Goal: Task Accomplishment & Management: Use online tool/utility

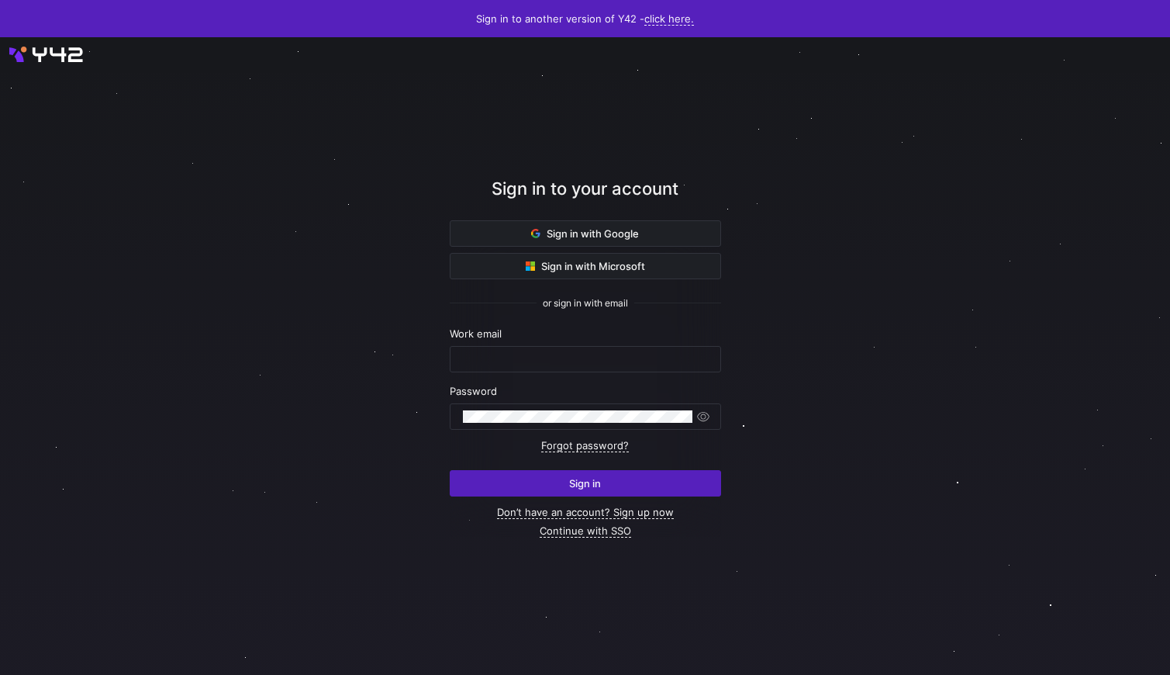
type input "[EMAIL_ADDRESS][DOMAIN_NAME]"
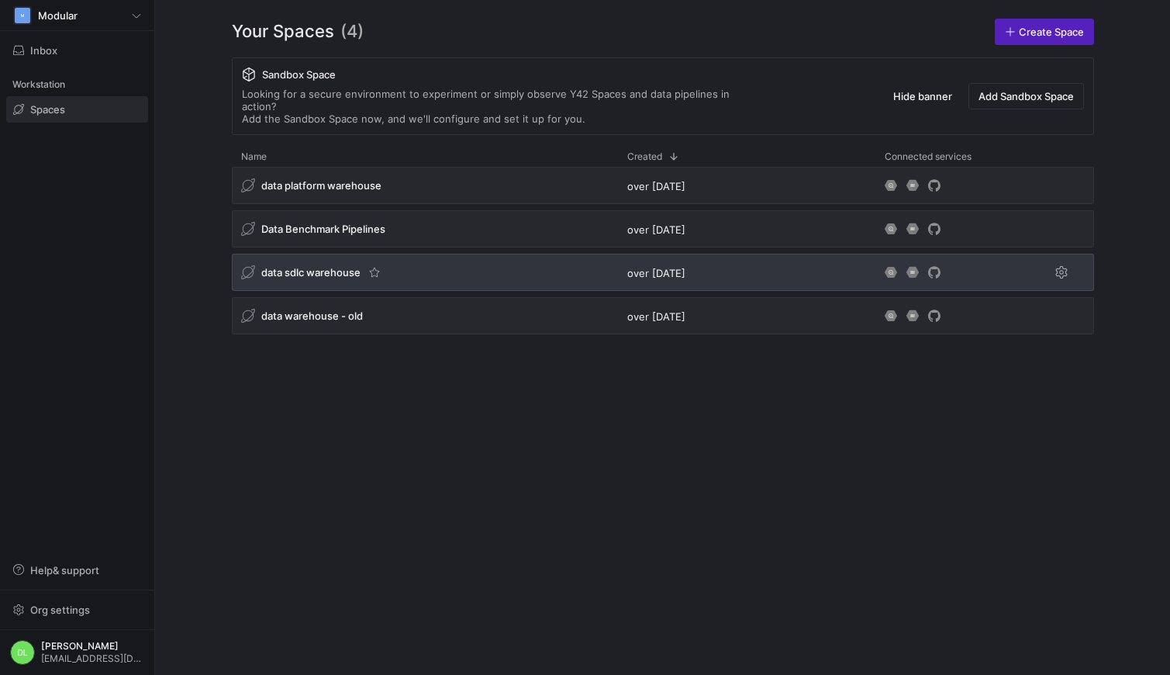
click at [291, 266] on span "data sdlc warehouse" at bounding box center [310, 272] width 99 height 12
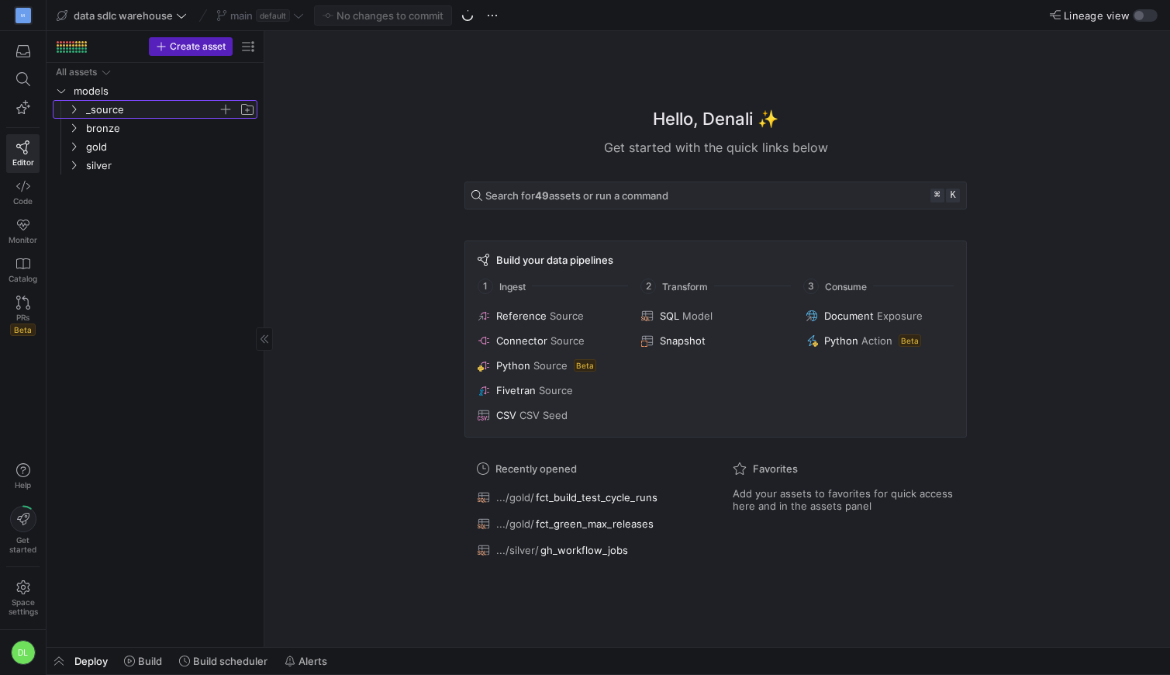
click at [71, 109] on icon "Press SPACE to select this row." at bounding box center [73, 109] width 11 height 9
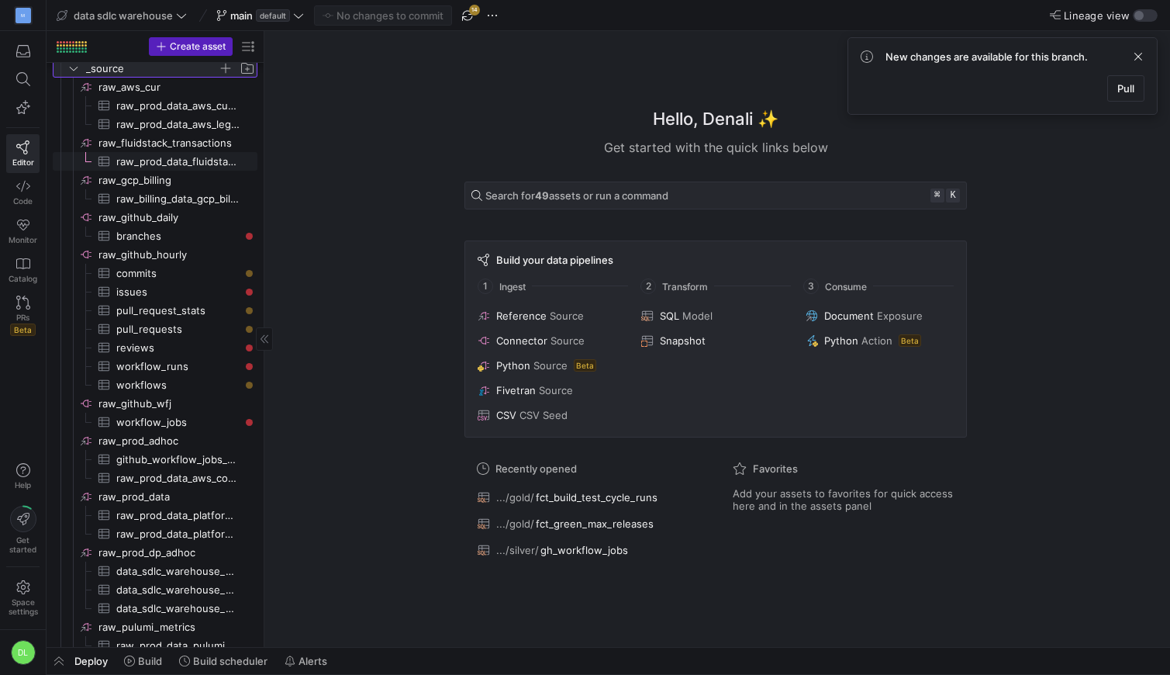
scroll to position [40, 0]
click at [157, 223] on span "raw_github_daily​​​​​​​​" at bounding box center [176, 219] width 157 height 18
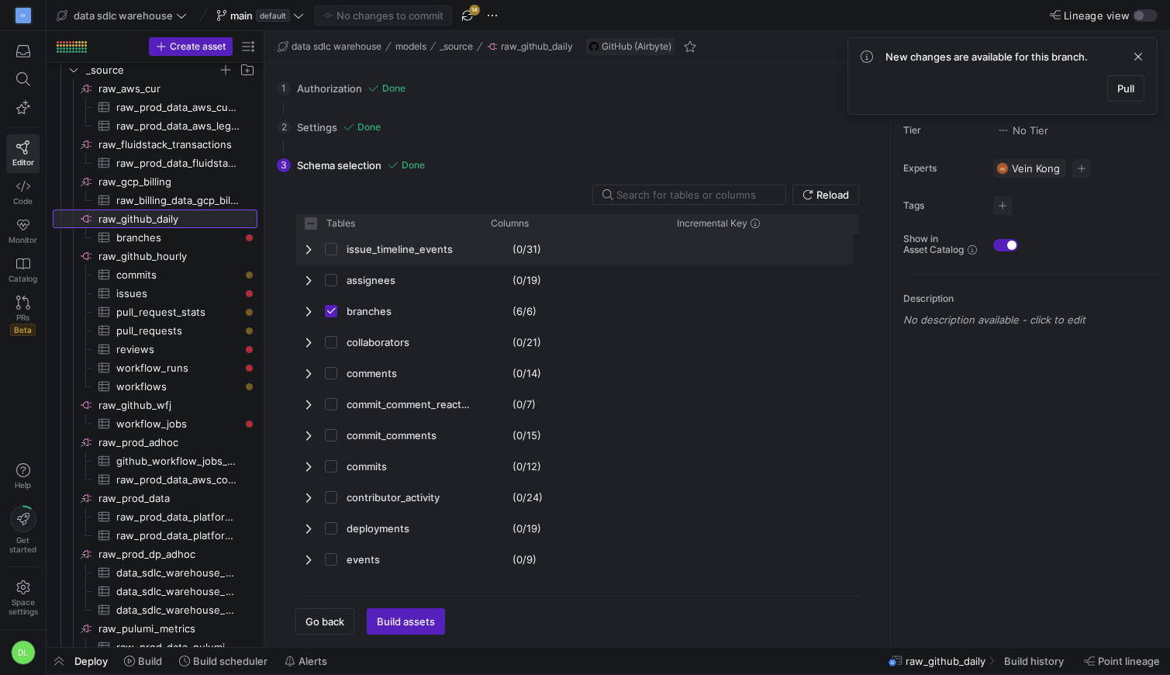
checkbox input "false"
click at [152, 235] on span "branches​​​​​​​​​" at bounding box center [177, 238] width 123 height 18
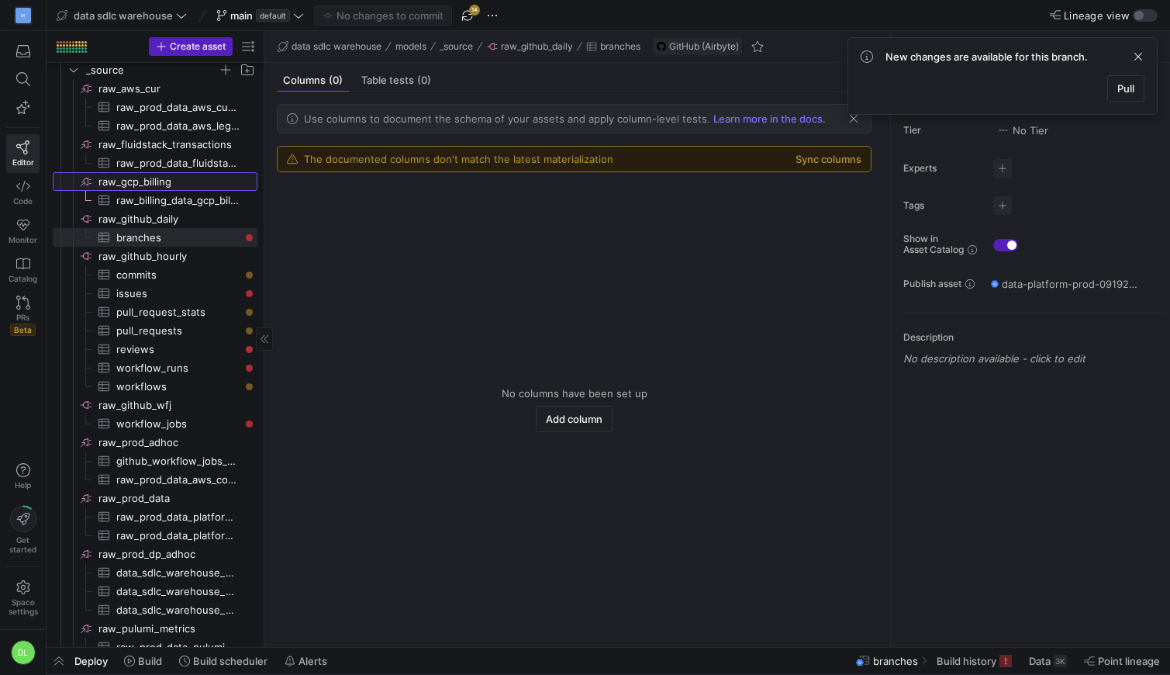
click at [158, 182] on span "raw_gcp_billing​​​​​​​​" at bounding box center [176, 182] width 157 height 18
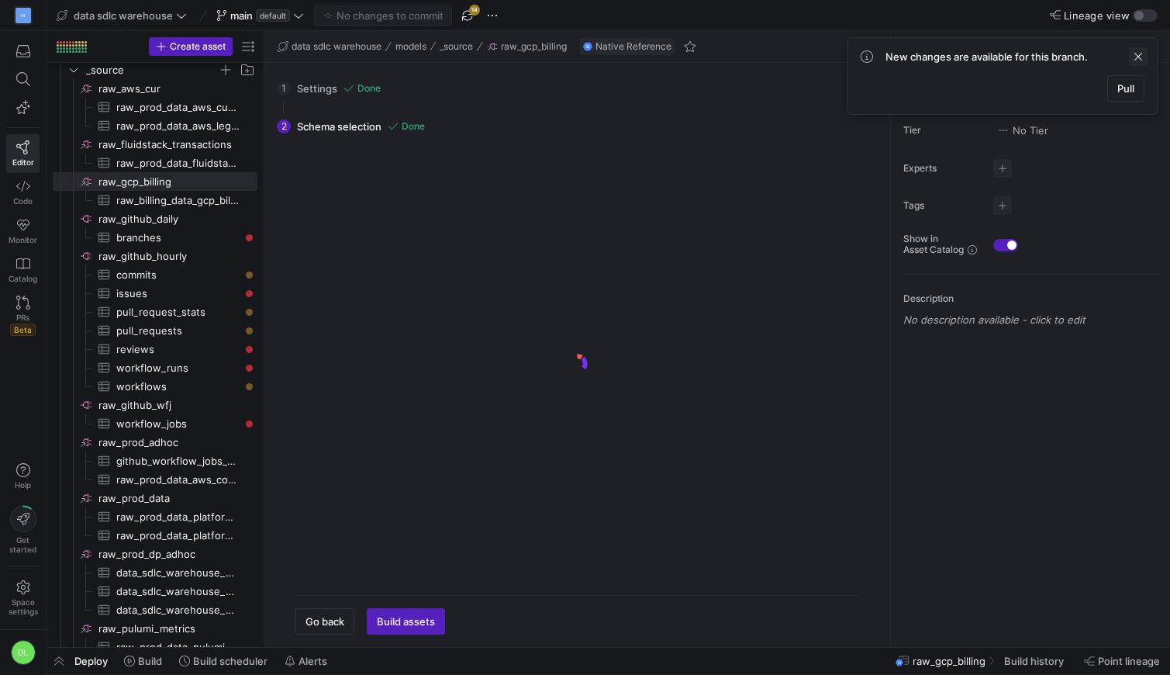
click at [1138, 54] on span at bounding box center [1138, 56] width 19 height 19
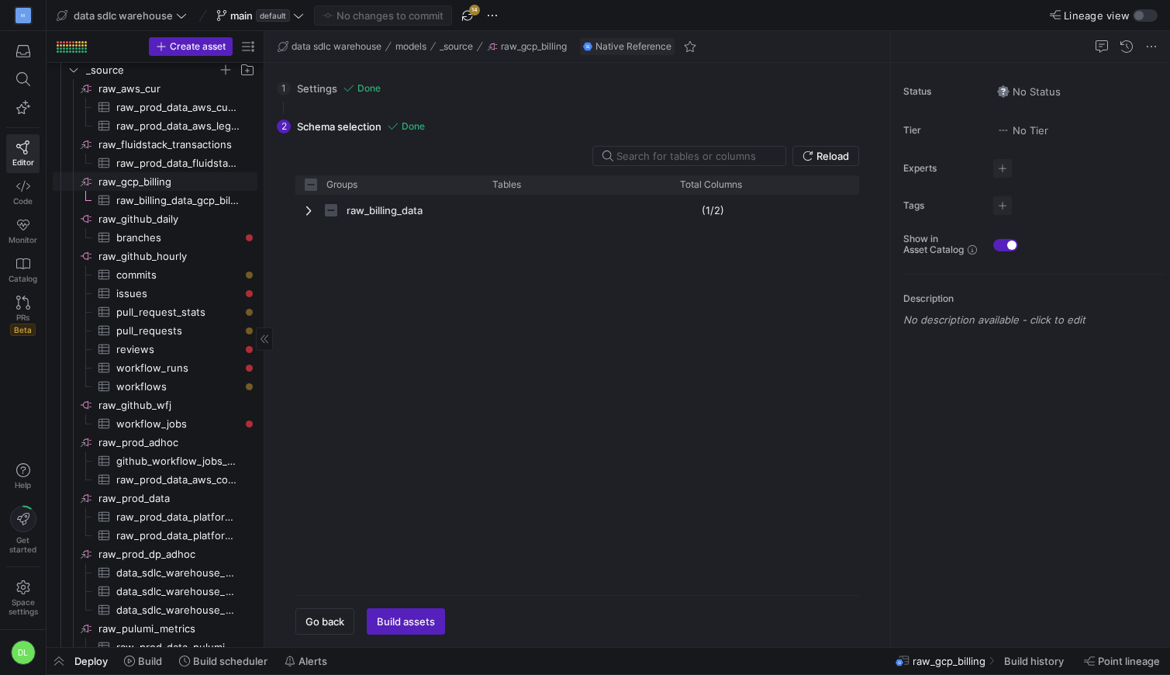
checkbox input "false"
click at [159, 215] on span "raw_github_daily​​​​​​​​" at bounding box center [176, 219] width 157 height 18
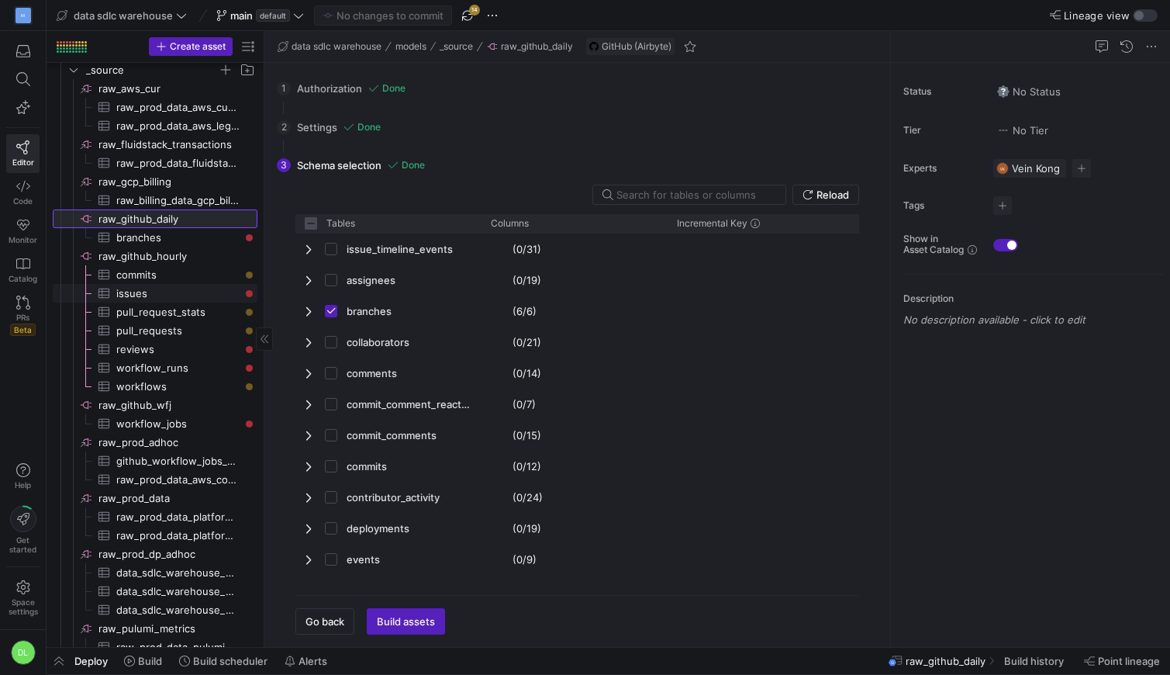
checkbox input "false"
click at [159, 257] on span "raw_github_hourly​​​​​​​​" at bounding box center [176, 256] width 157 height 18
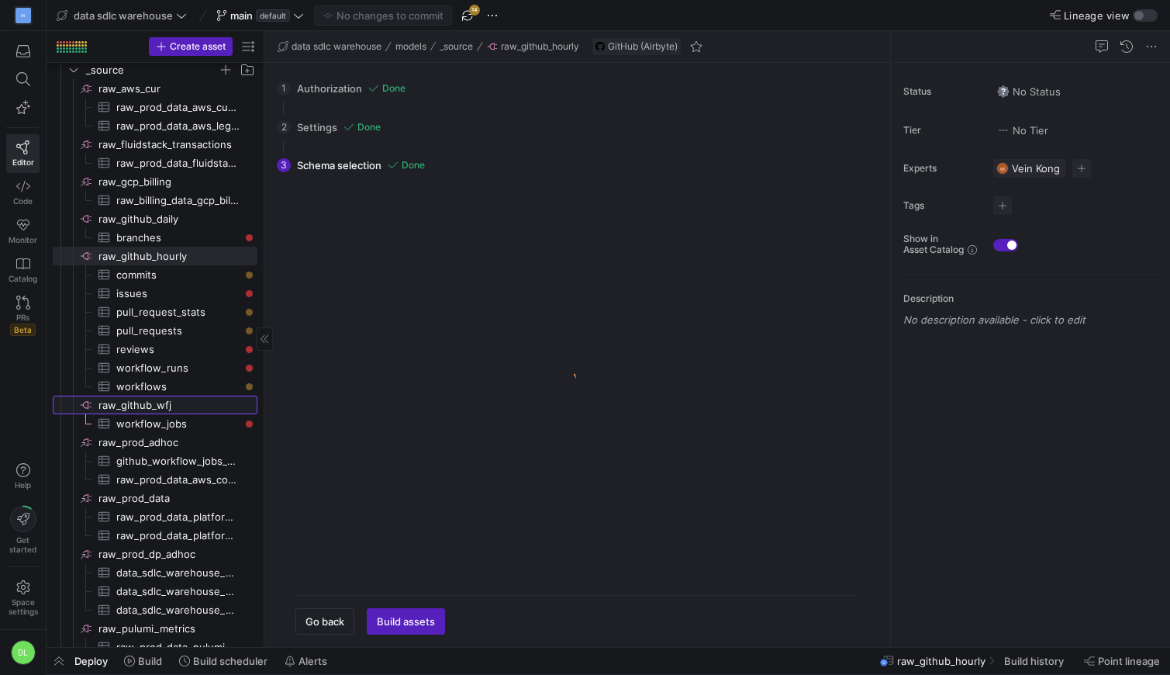
click at [153, 409] on span "raw_github_wfj​​​​​​​​" at bounding box center [176, 405] width 157 height 18
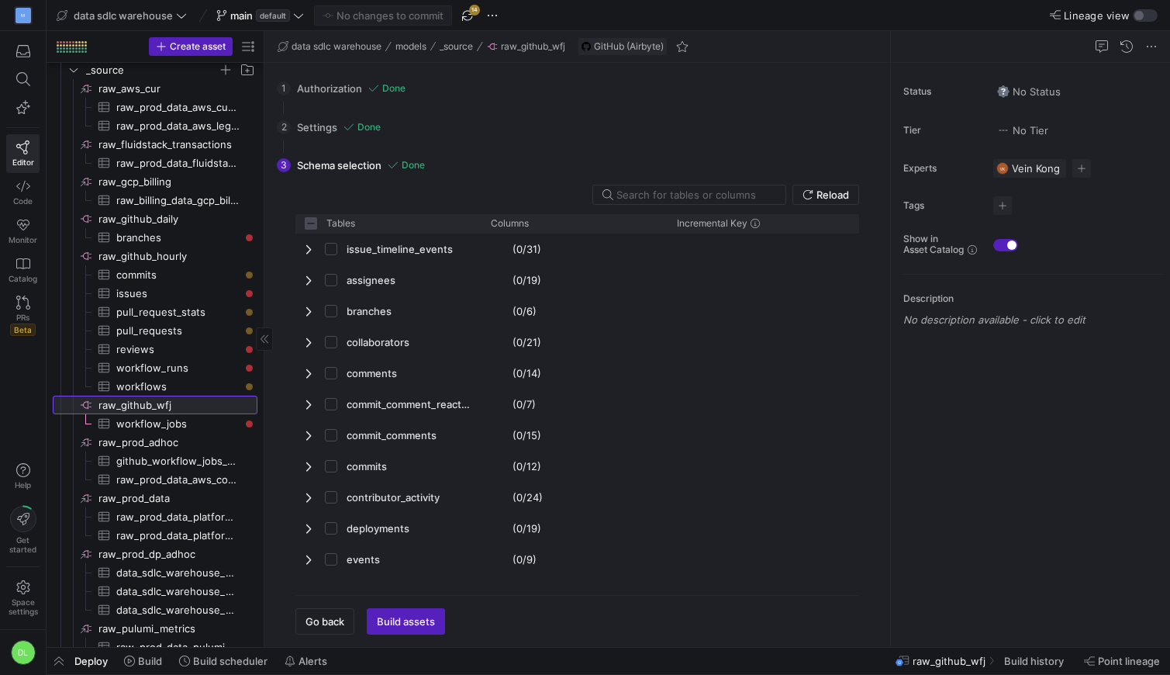
checkbox input "false"
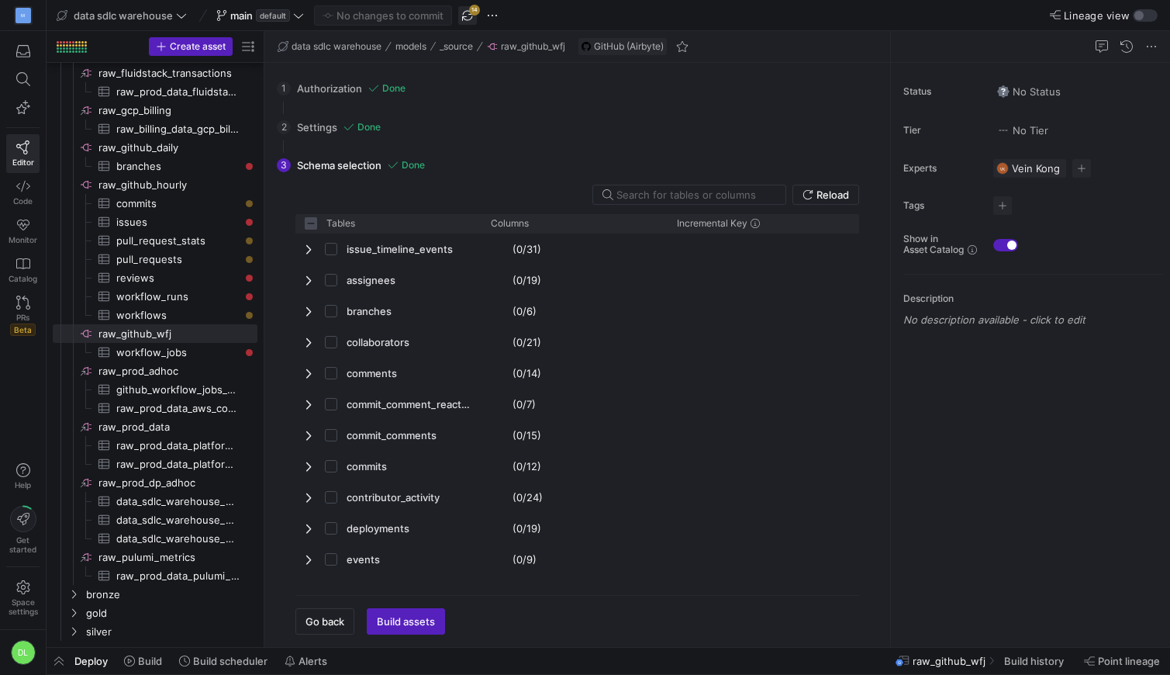
click at [471, 16] on span "button" at bounding box center [467, 15] width 19 height 19
type input "2000"
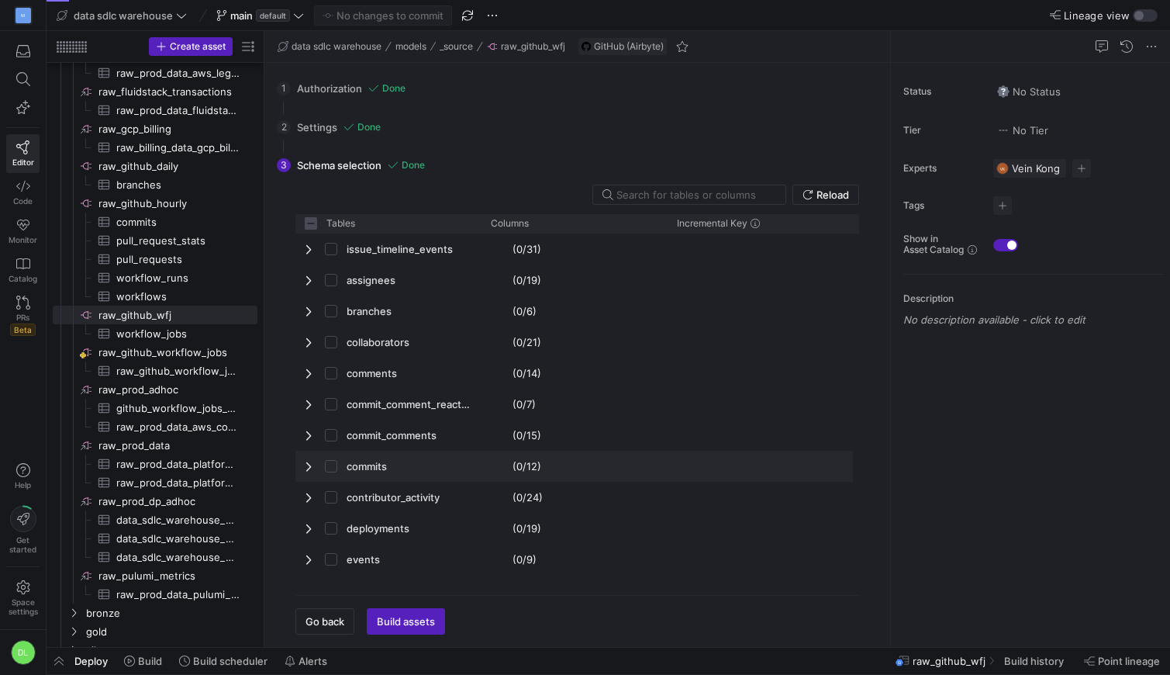
checkbox input "false"
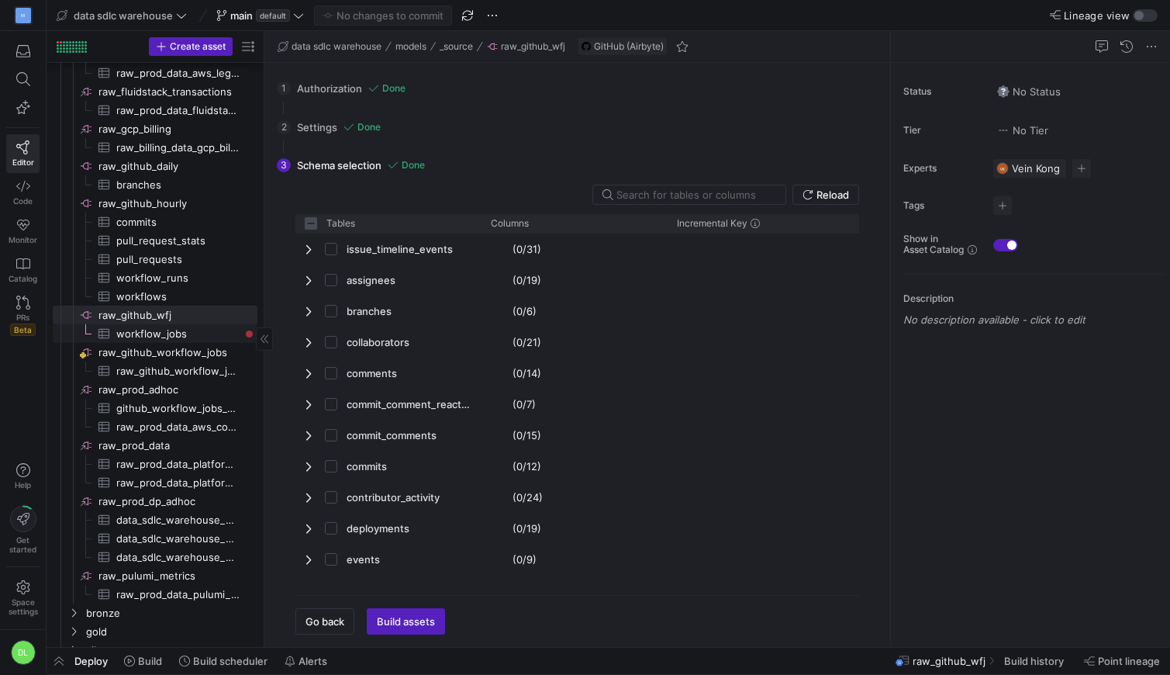
click at [159, 328] on span "workflow_jobs​​​​​​​​​" at bounding box center [177, 334] width 123 height 18
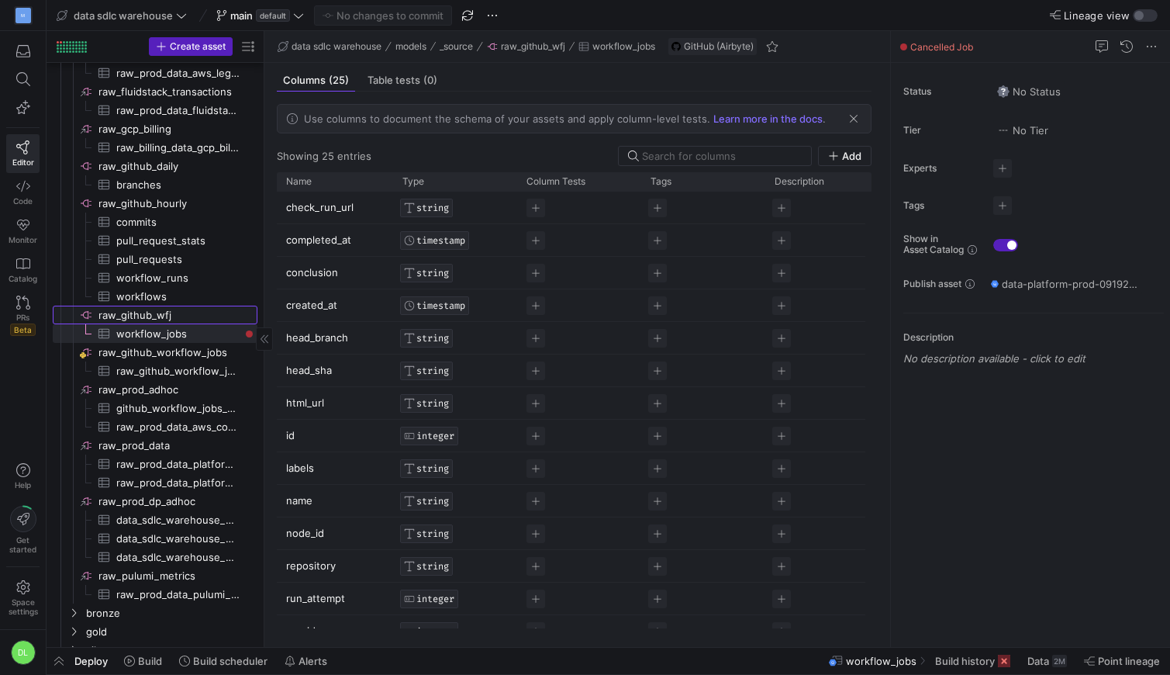
click at [153, 315] on span "raw_github_wfj​​​​​​​​" at bounding box center [176, 315] width 157 height 18
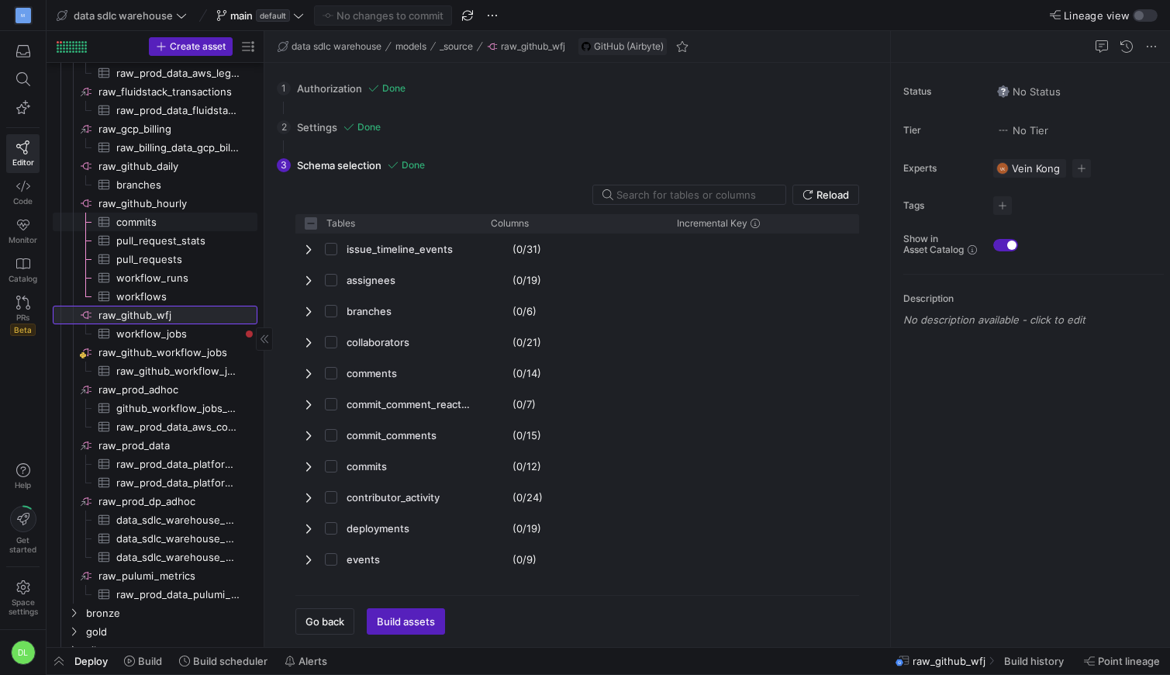
checkbox input "false"
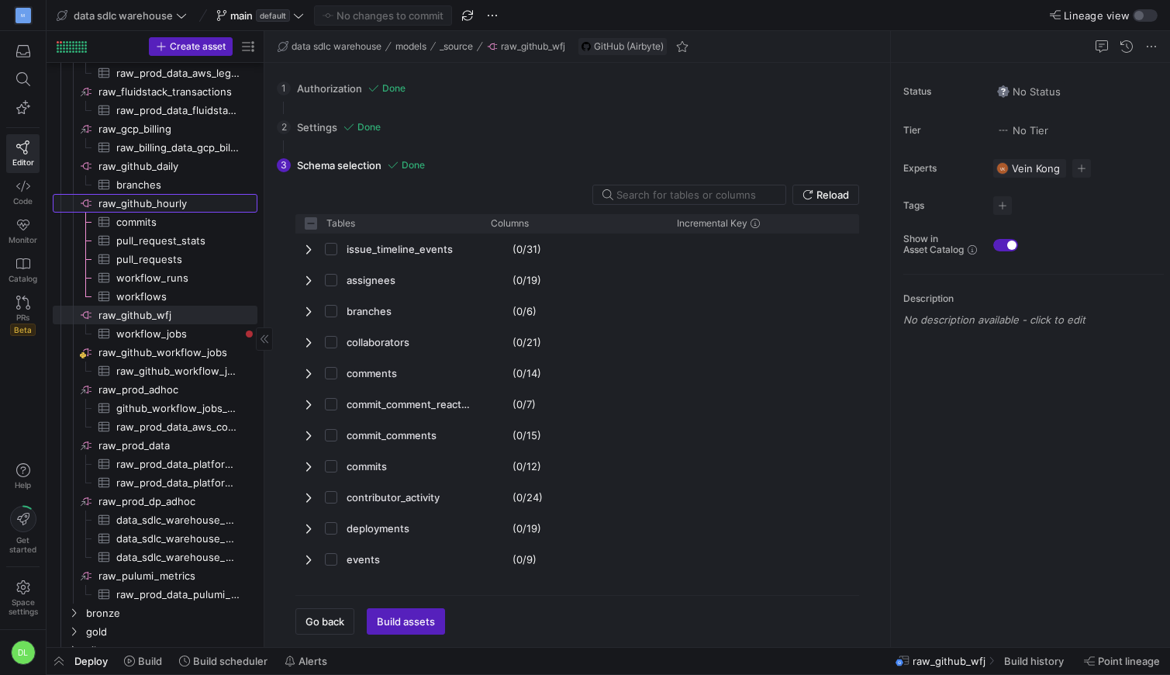
click at [157, 204] on span "raw_github_hourly​​​​​​​​" at bounding box center [176, 204] width 157 height 18
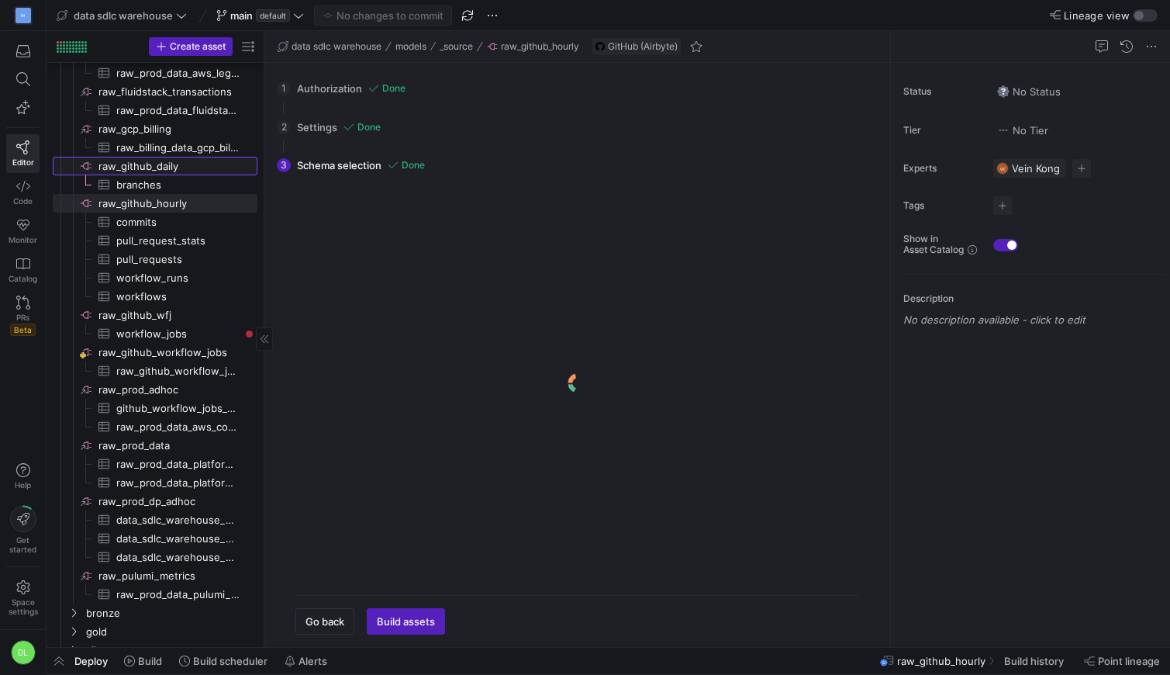
click at [151, 165] on span "raw_github_daily​​​​​​​​" at bounding box center [176, 166] width 157 height 18
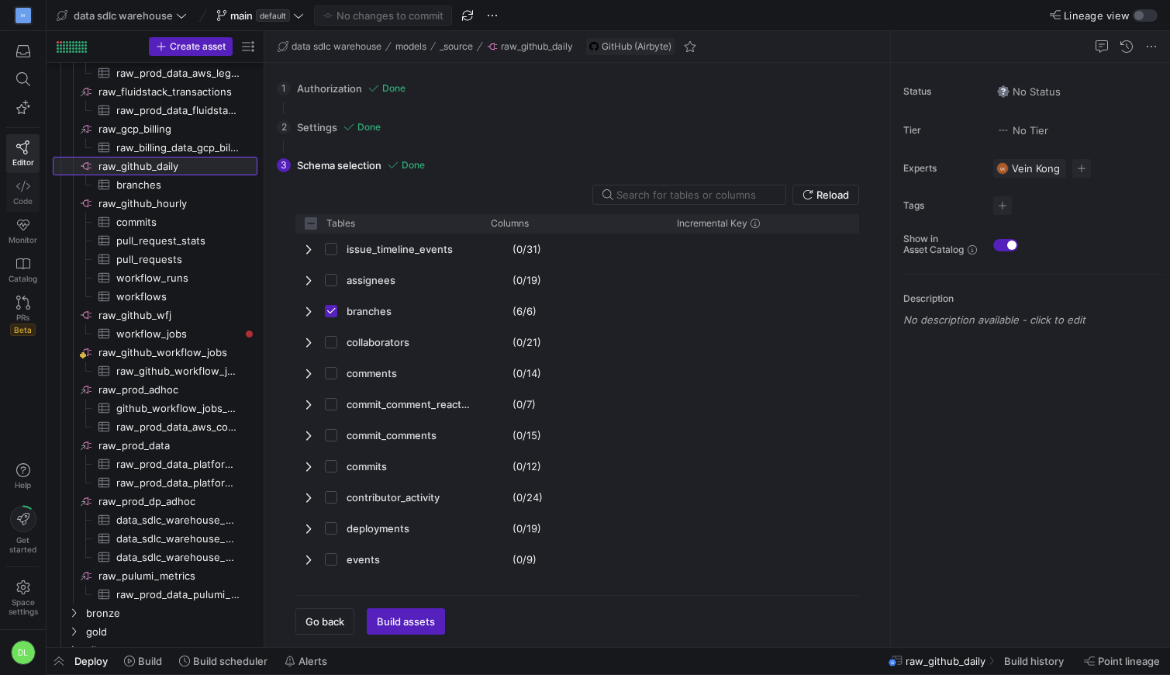
checkbox input "false"
click at [26, 195] on link "Code" at bounding box center [22, 192] width 33 height 39
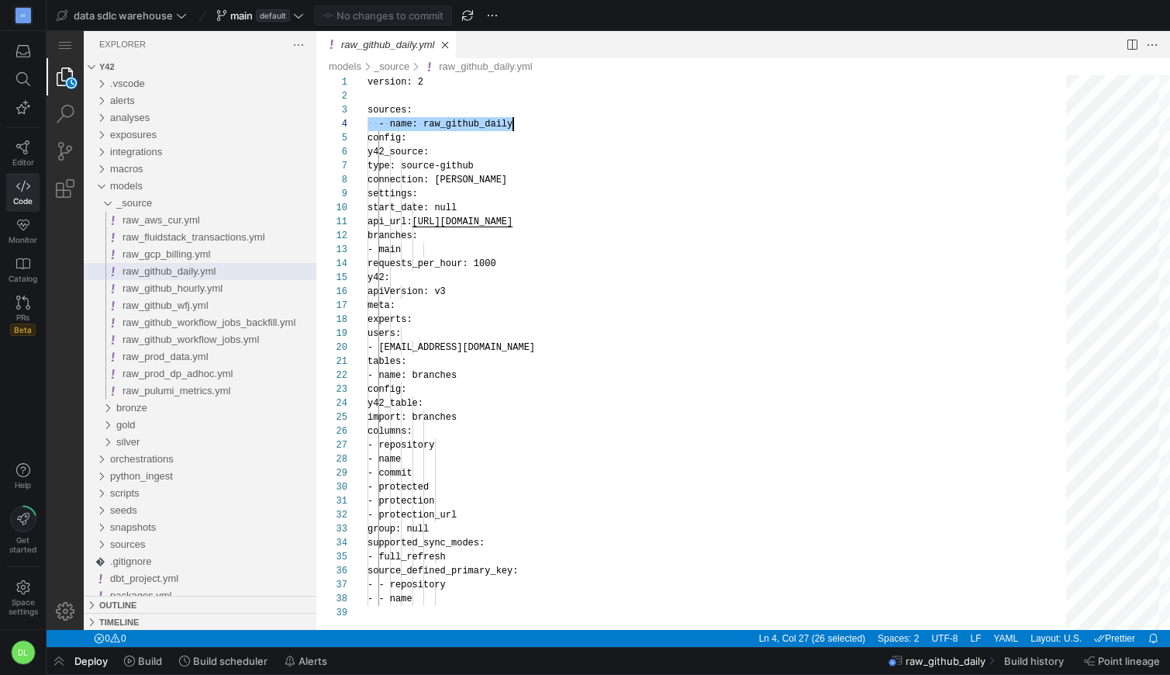
scroll to position [42, 146]
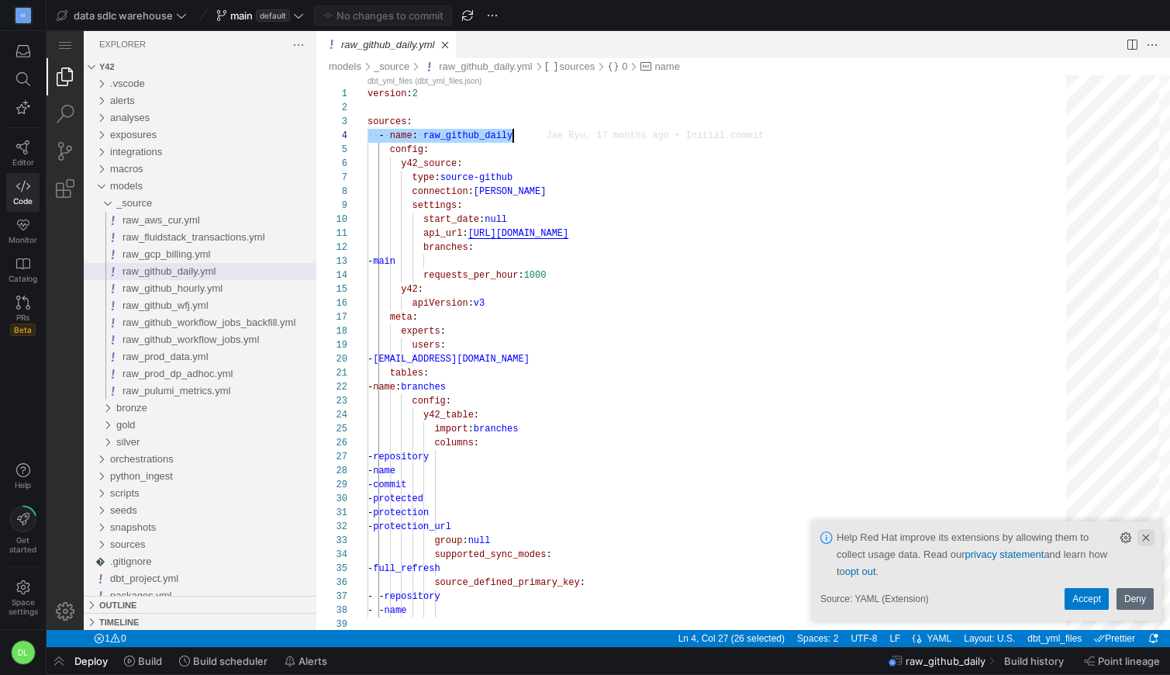
click at [1145, 534] on link "Clear Notification (⌘Backspace)" at bounding box center [1146, 537] width 17 height 17
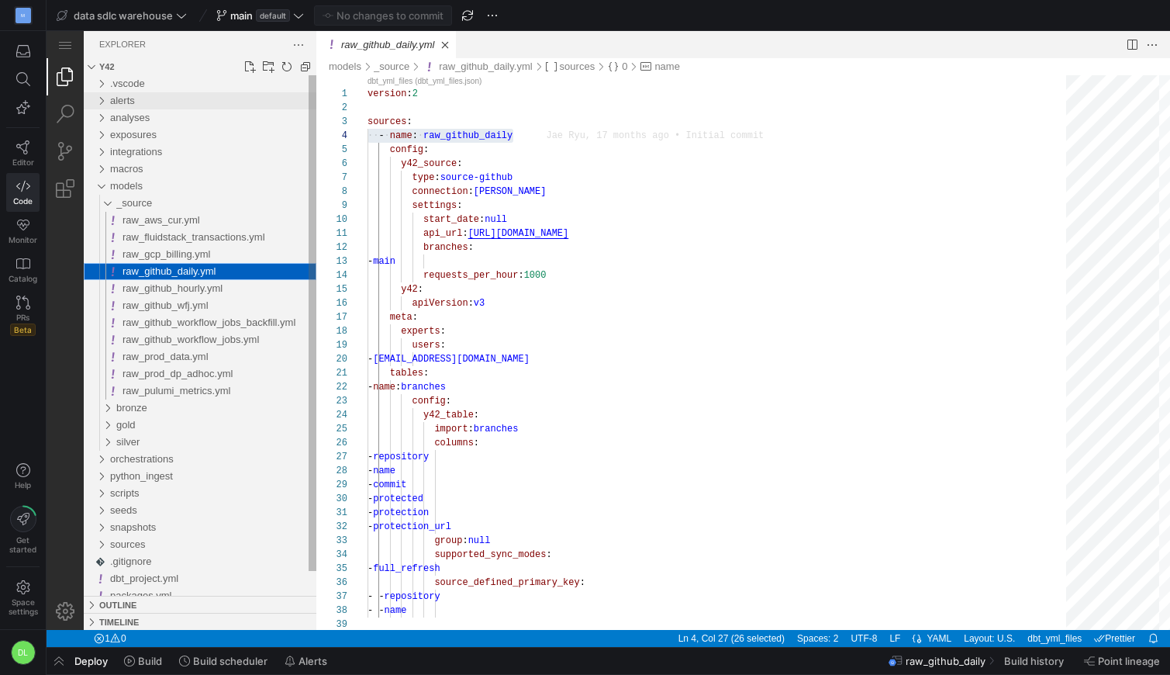
click at [102, 104] on div "alerts" at bounding box center [100, 100] width 23 height 17
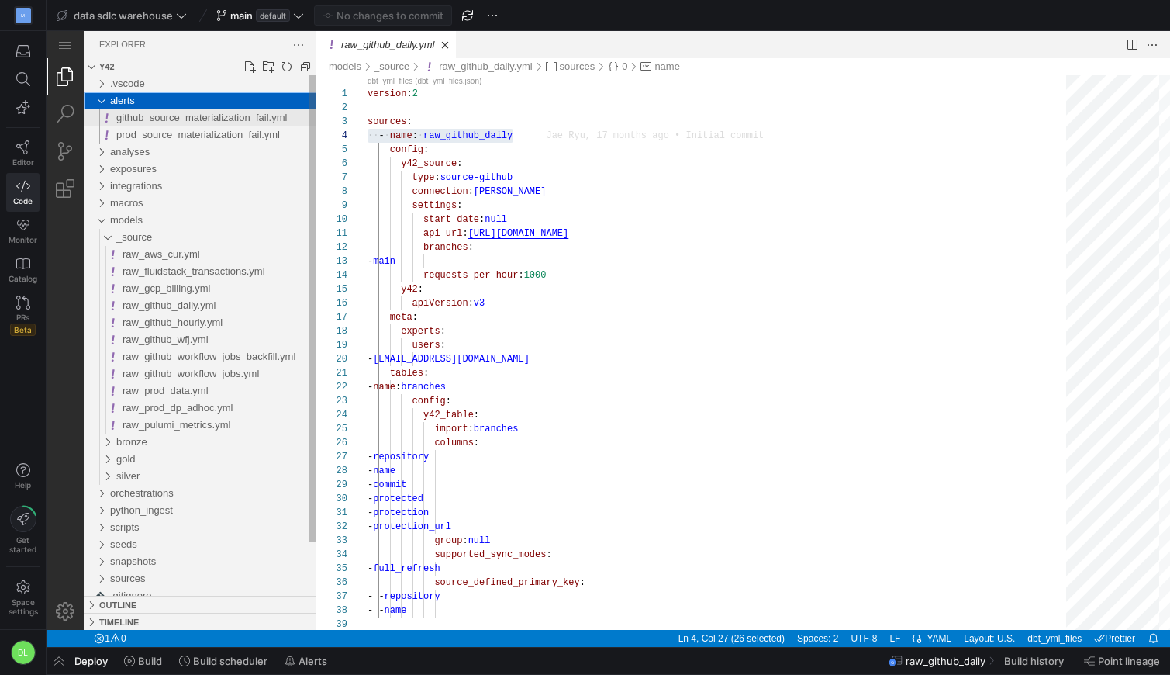
click at [185, 122] on span "github_source_materialization_fail.yml" at bounding box center [201, 118] width 171 height 12
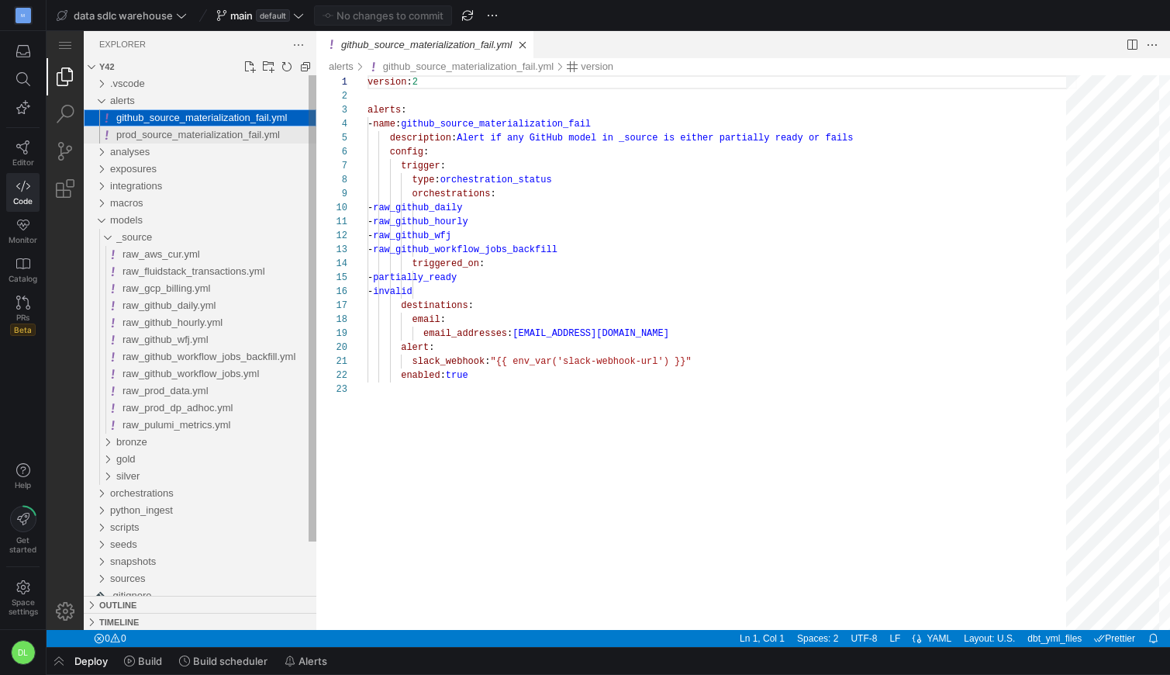
scroll to position [140, 0]
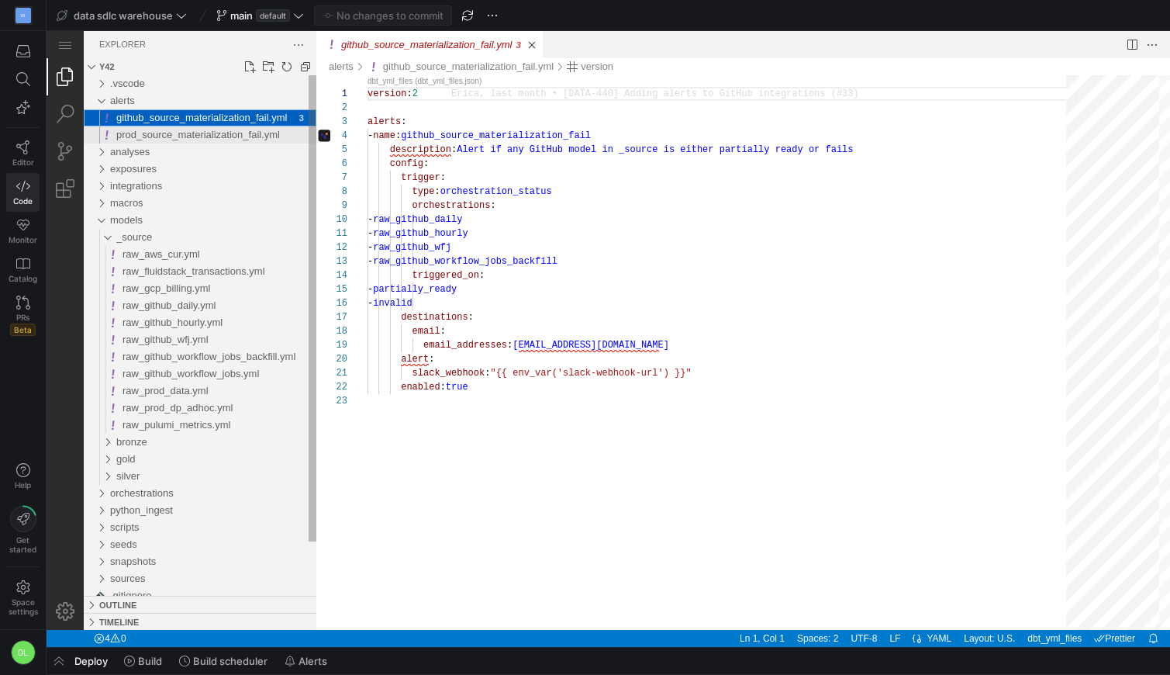
click at [178, 136] on span "prod_source_materialization_fail.yml" at bounding box center [198, 135] width 164 height 12
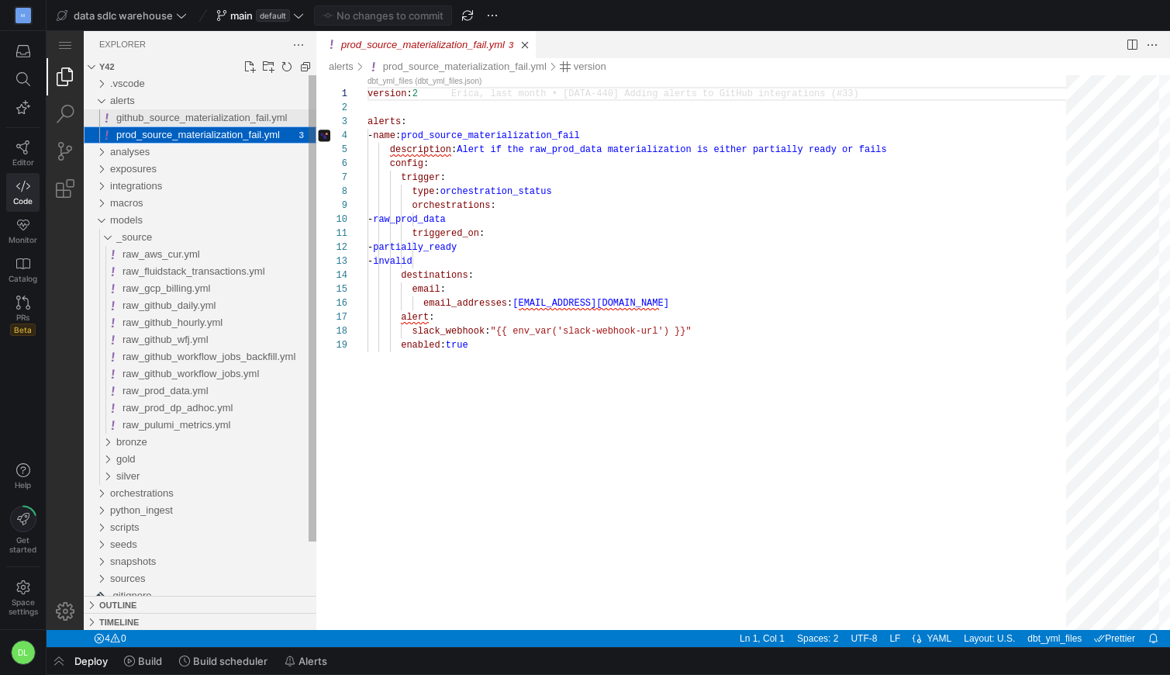
click at [167, 119] on span "github_source_materialization_fail.yml" at bounding box center [201, 118] width 171 height 12
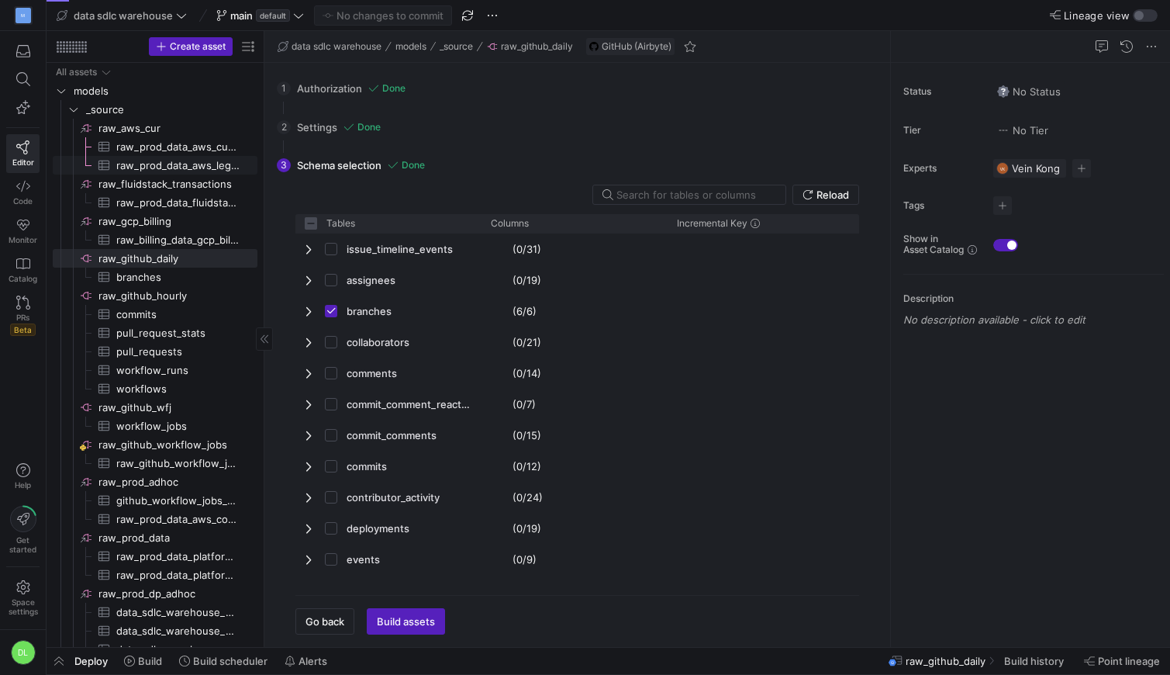
checkbox input "false"
